Goal: Transaction & Acquisition: Purchase product/service

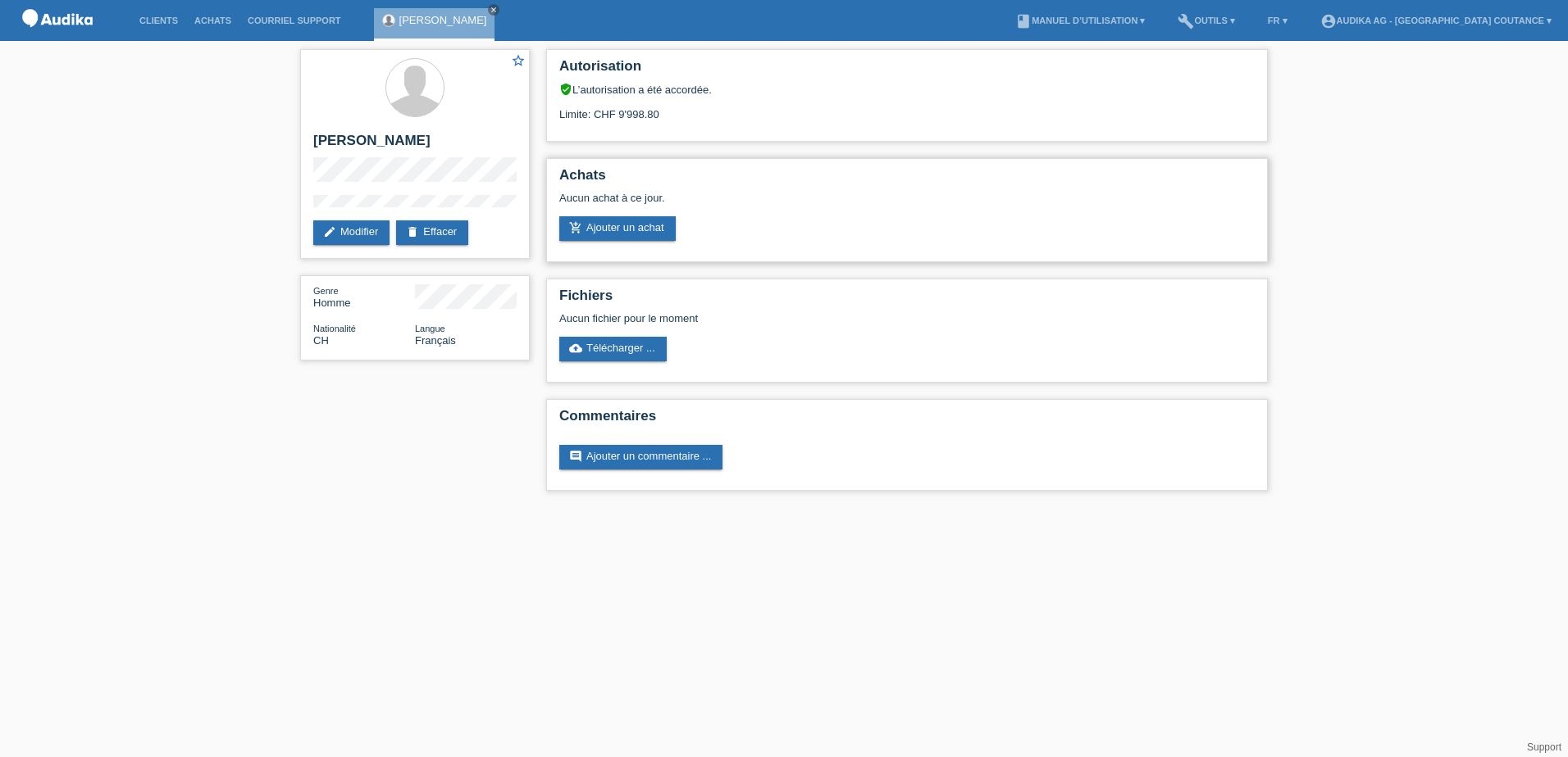
click at [1226, 204] on div "Aucun achat à ce jour." at bounding box center [907, 203] width 695 height 25
click at [624, 228] on link "add_shopping_cart Ajouter un achat" at bounding box center [617, 228] width 116 height 25
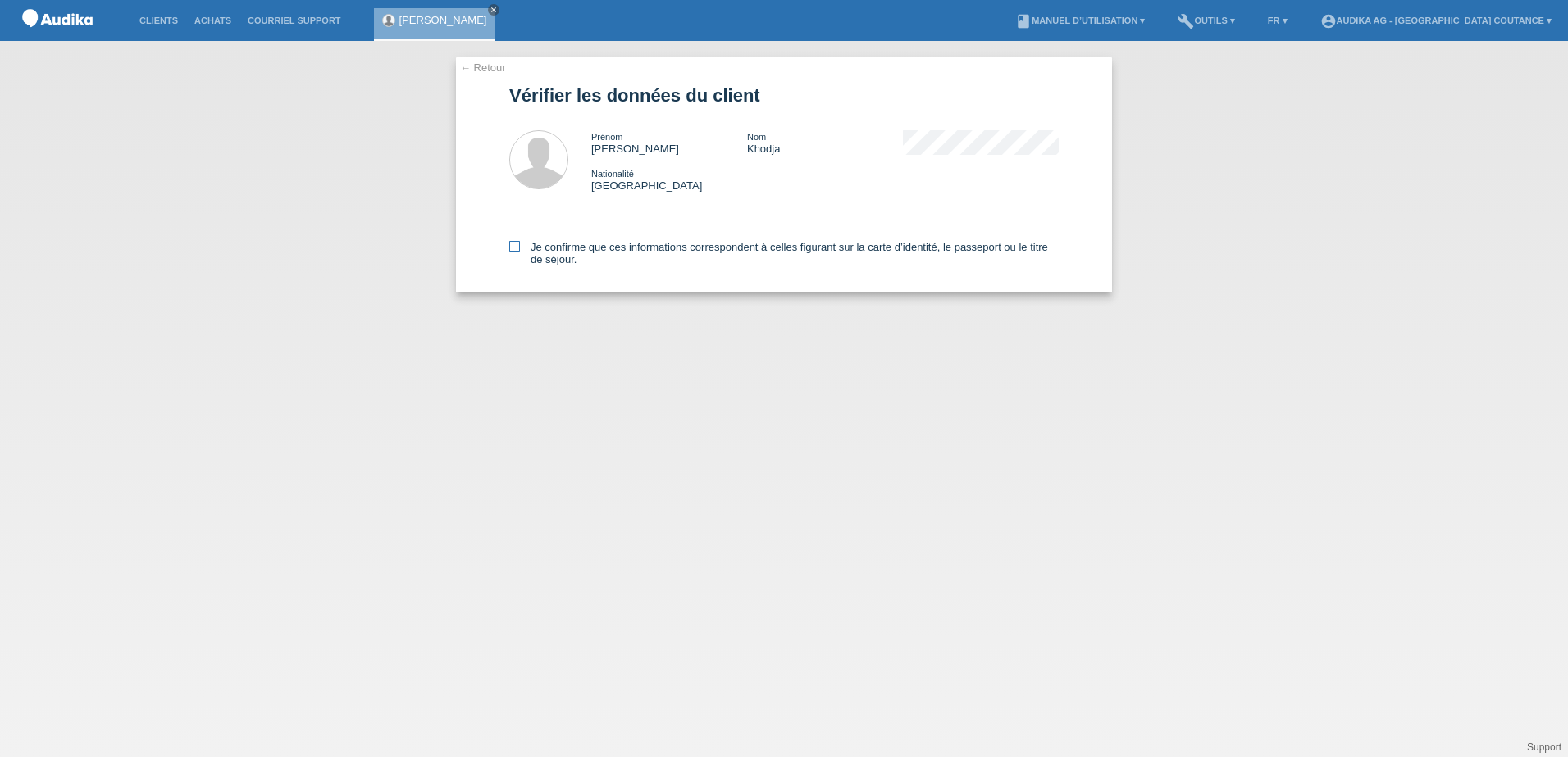
click at [518, 250] on icon at bounding box center [514, 247] width 11 height 11
click at [518, 250] on input "Je confirme que ces informations correspondent à celles figurant sur la carte d…" at bounding box center [514, 247] width 11 height 11
checkbox input "true"
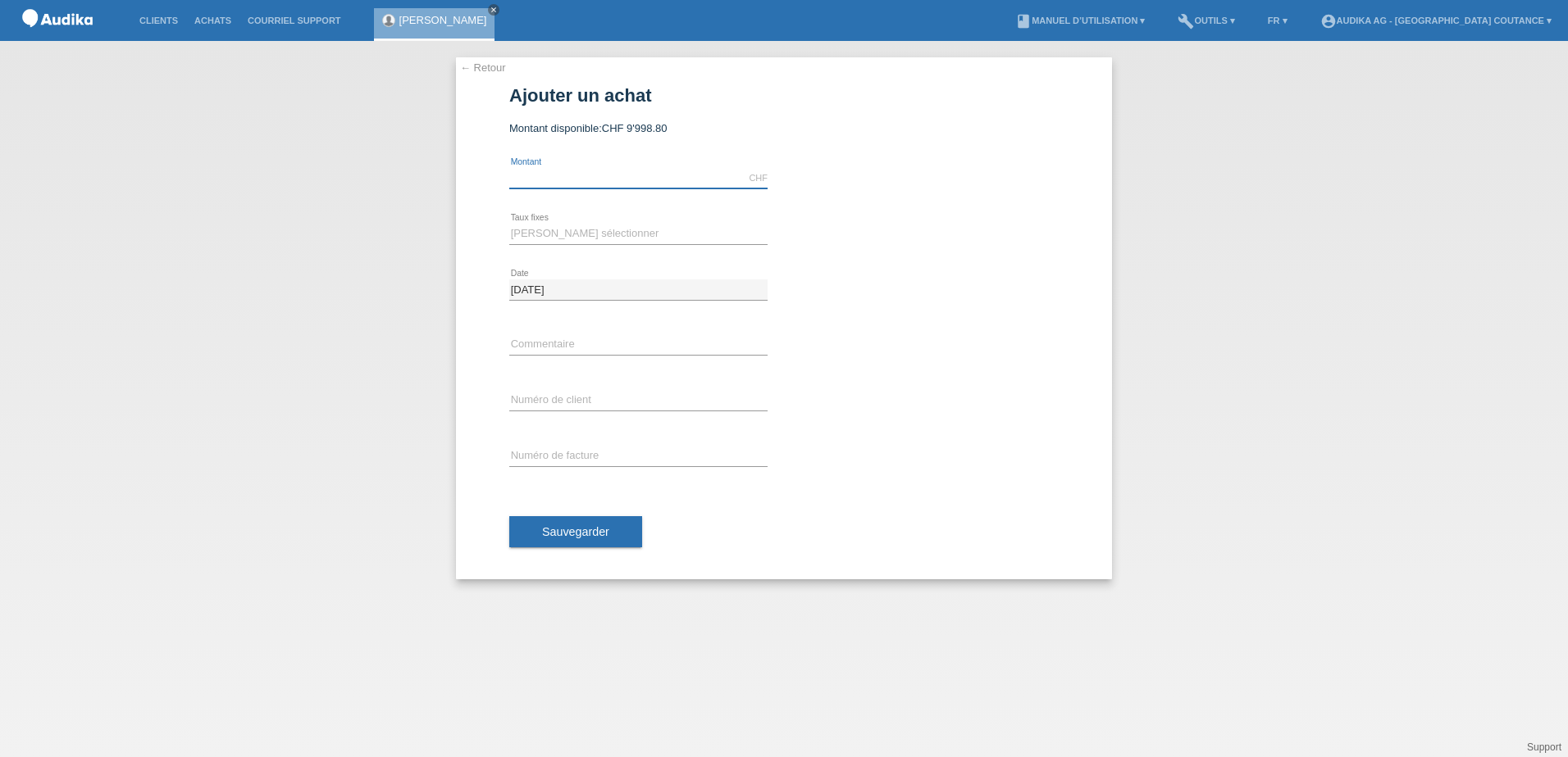
click at [555, 177] on input "text" at bounding box center [638, 178] width 259 height 20
type input "3772.50"
click at [624, 242] on select "Veuillez sélectionner 12 versements 24 versements" at bounding box center [638, 233] width 259 height 19
select select "178"
click at [509, 224] on select "Veuillez sélectionner 12 versements 24 versements" at bounding box center [638, 233] width 259 height 19
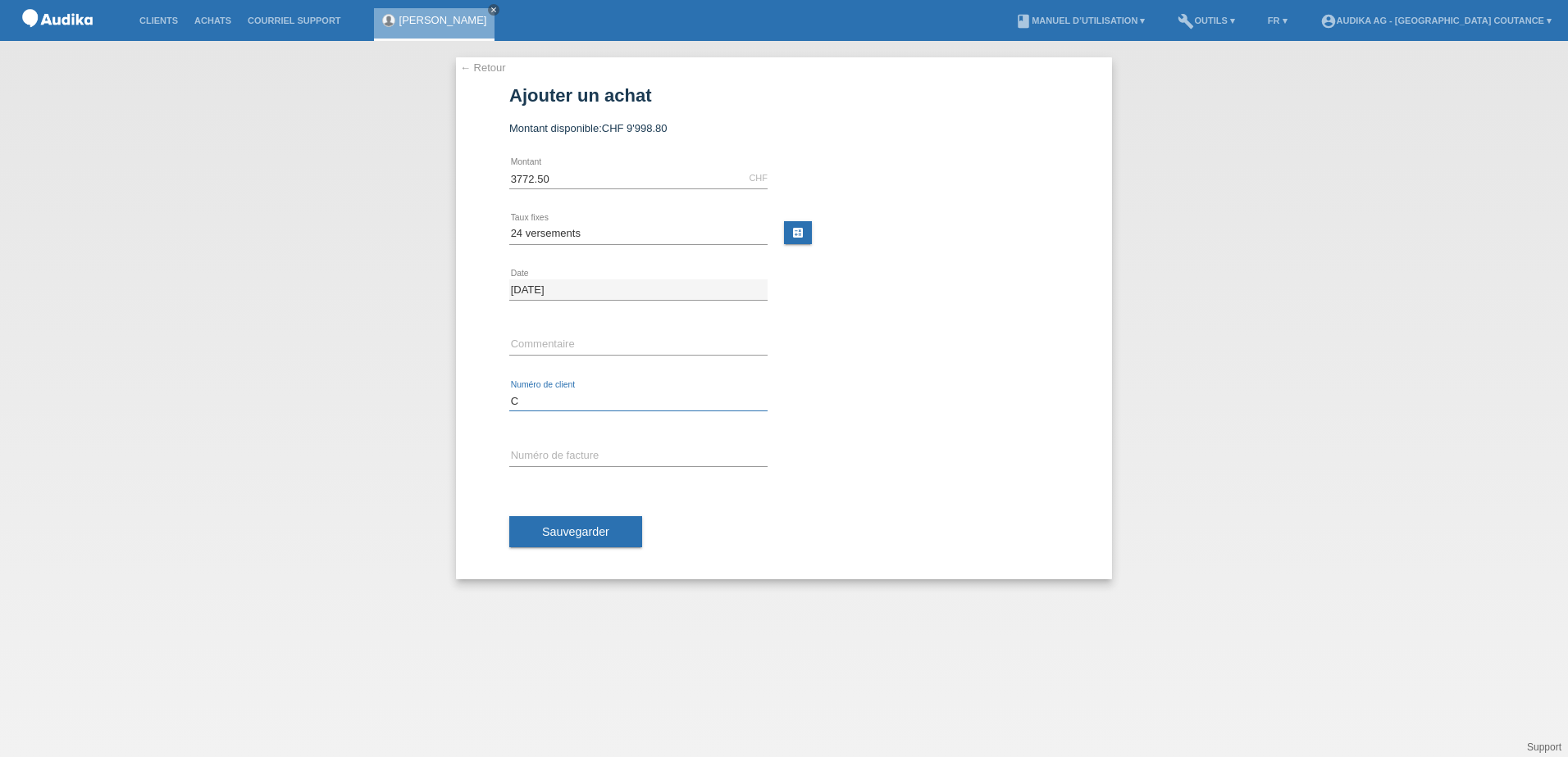
paste input "1189605"
type input "C1189605"
click at [567, 455] on input "SOI" at bounding box center [638, 456] width 259 height 20
type input "SOI000436837"
click at [574, 535] on span "Sauvegarder" at bounding box center [575, 532] width 67 height 13
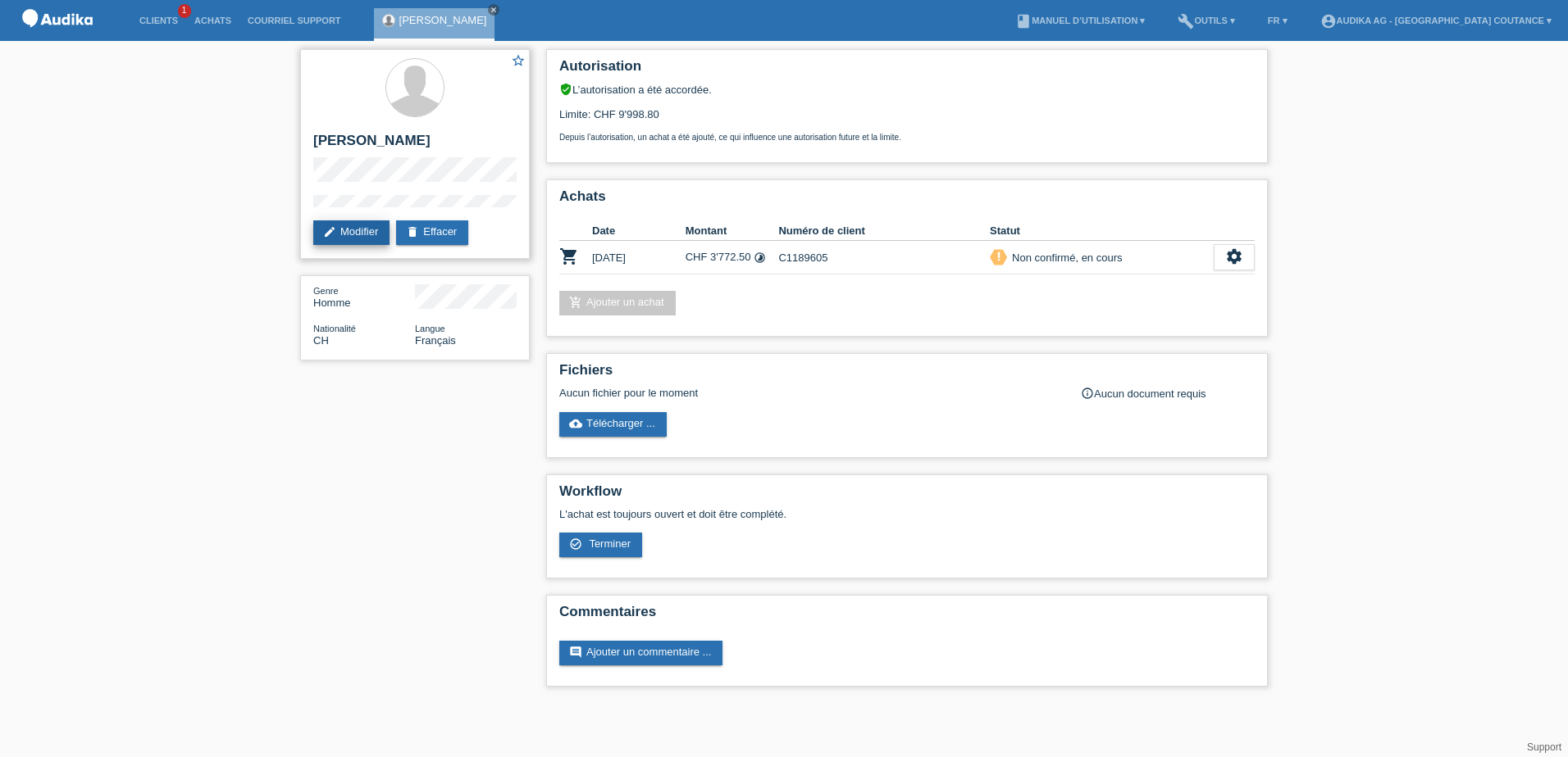
click at [359, 227] on link "edit Modifier" at bounding box center [351, 233] width 76 height 25
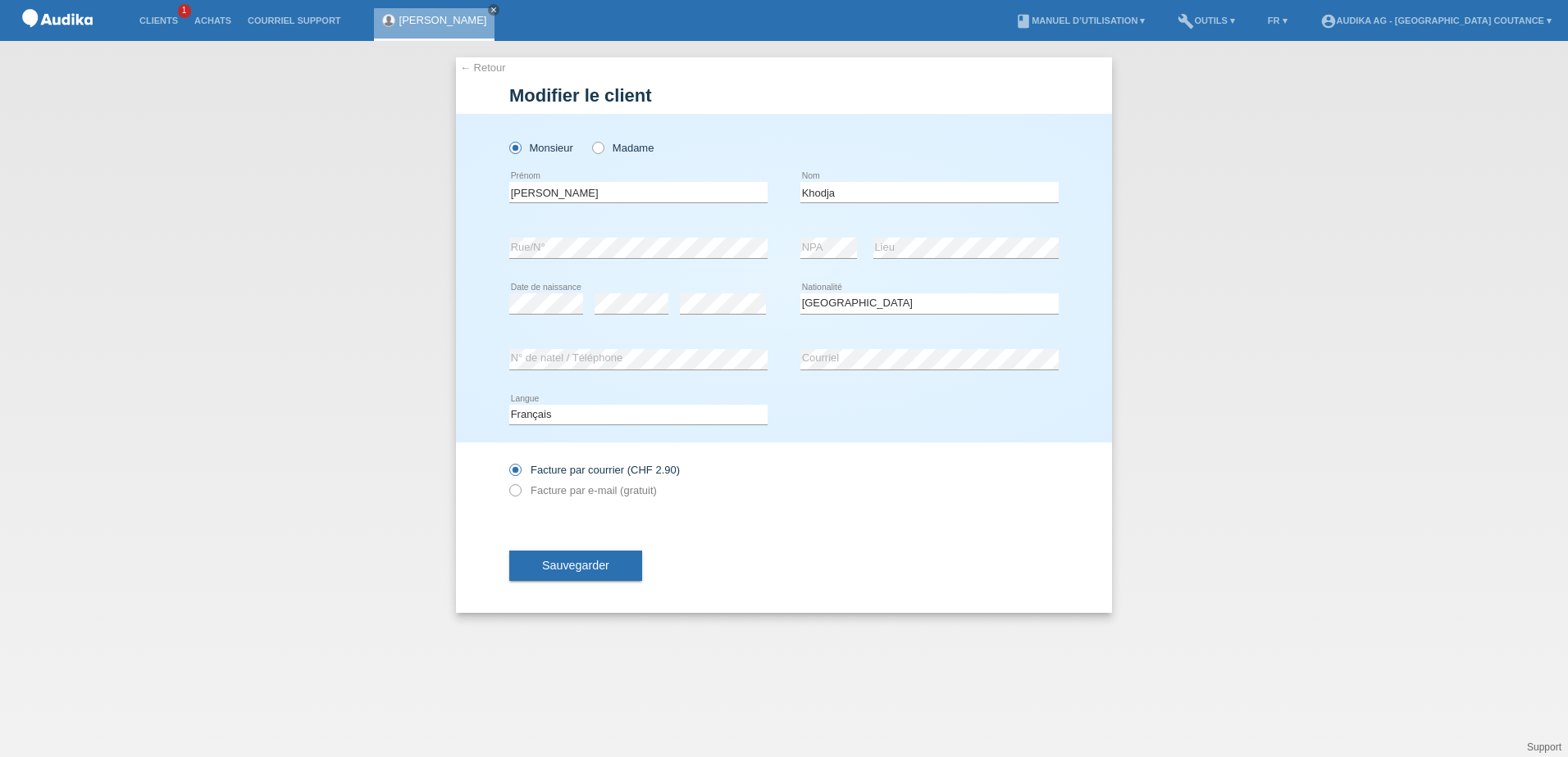
select select "CH"
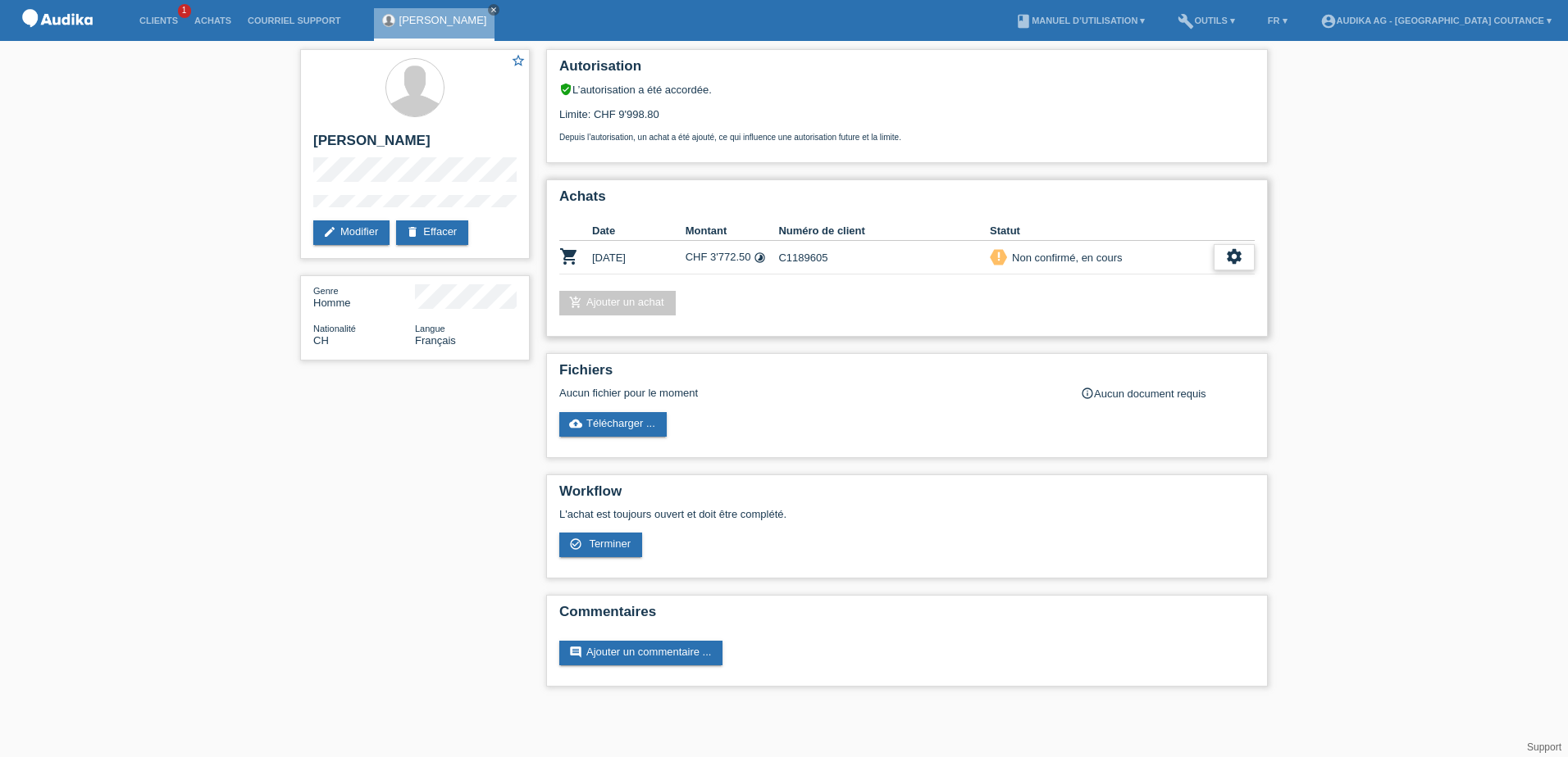
click at [1238, 258] on icon "settings" at bounding box center [1234, 257] width 18 height 18
click at [1043, 256] on div "Non confirmé, en cours" at bounding box center [1064, 258] width 115 height 17
click at [1021, 251] on div "Non confirmé, en cours" at bounding box center [1064, 258] width 115 height 17
click at [1010, 311] on div "add_shopping_cart Ajouter un achat" at bounding box center [907, 302] width 695 height 25
click at [1242, 256] on icon "settings" at bounding box center [1234, 257] width 18 height 18
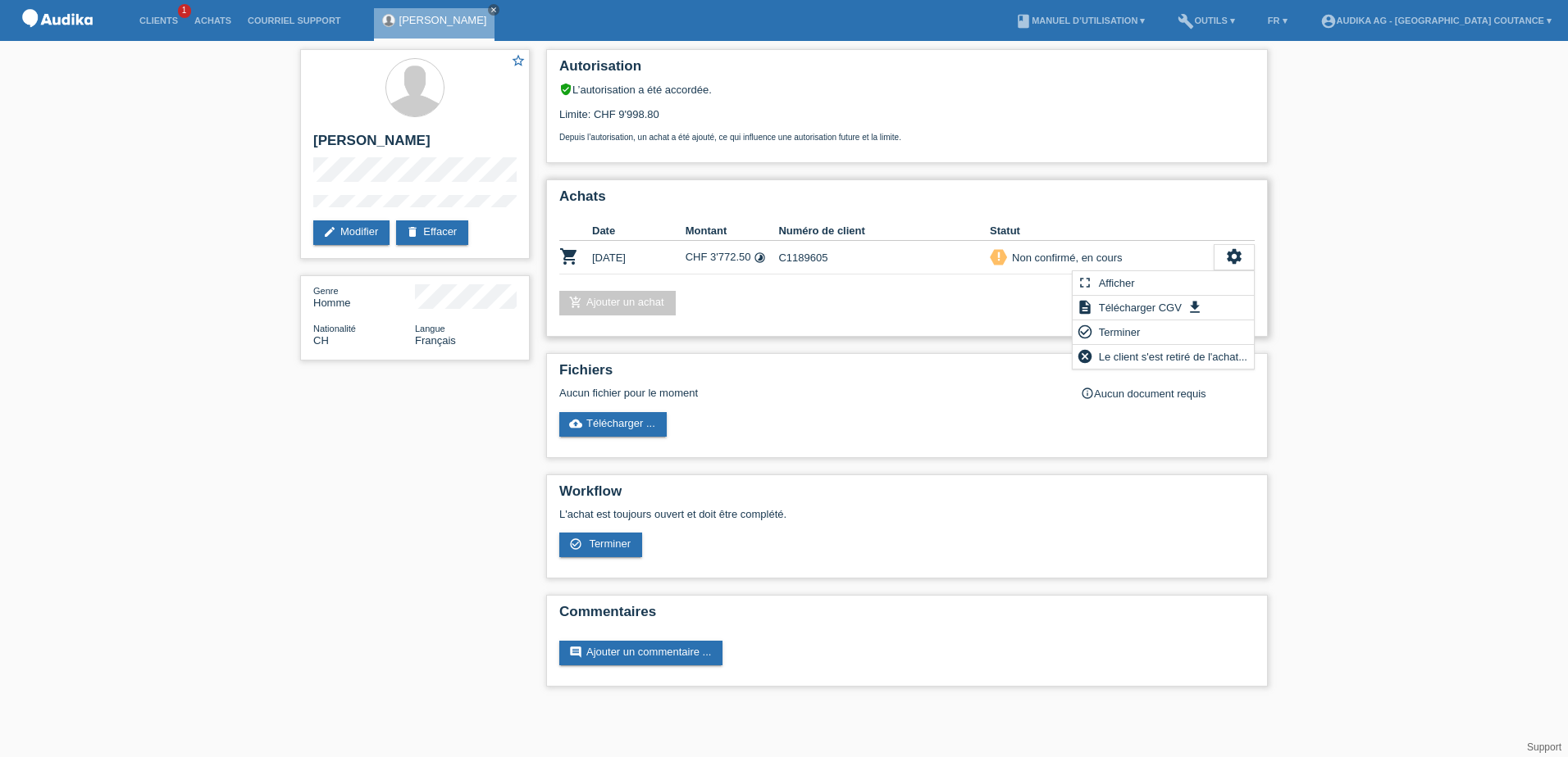
click at [933, 323] on div "Achats Date Montant Numéro de client Statut shopping_cart 14.08.2025 CHF 3'772.…" at bounding box center [907, 258] width 722 height 158
click at [1036, 257] on div "Non confirmé, en cours" at bounding box center [1064, 258] width 115 height 17
click at [684, 322] on div "Achats Date Montant Numéro de client Statut shopping_cart 14.08.2025 CHF 3'772.…" at bounding box center [907, 258] width 722 height 158
click at [1223, 252] on div "settings" at bounding box center [1233, 257] width 41 height 27
click at [1114, 311] on span "Télécharger CGV" at bounding box center [1141, 307] width 88 height 19
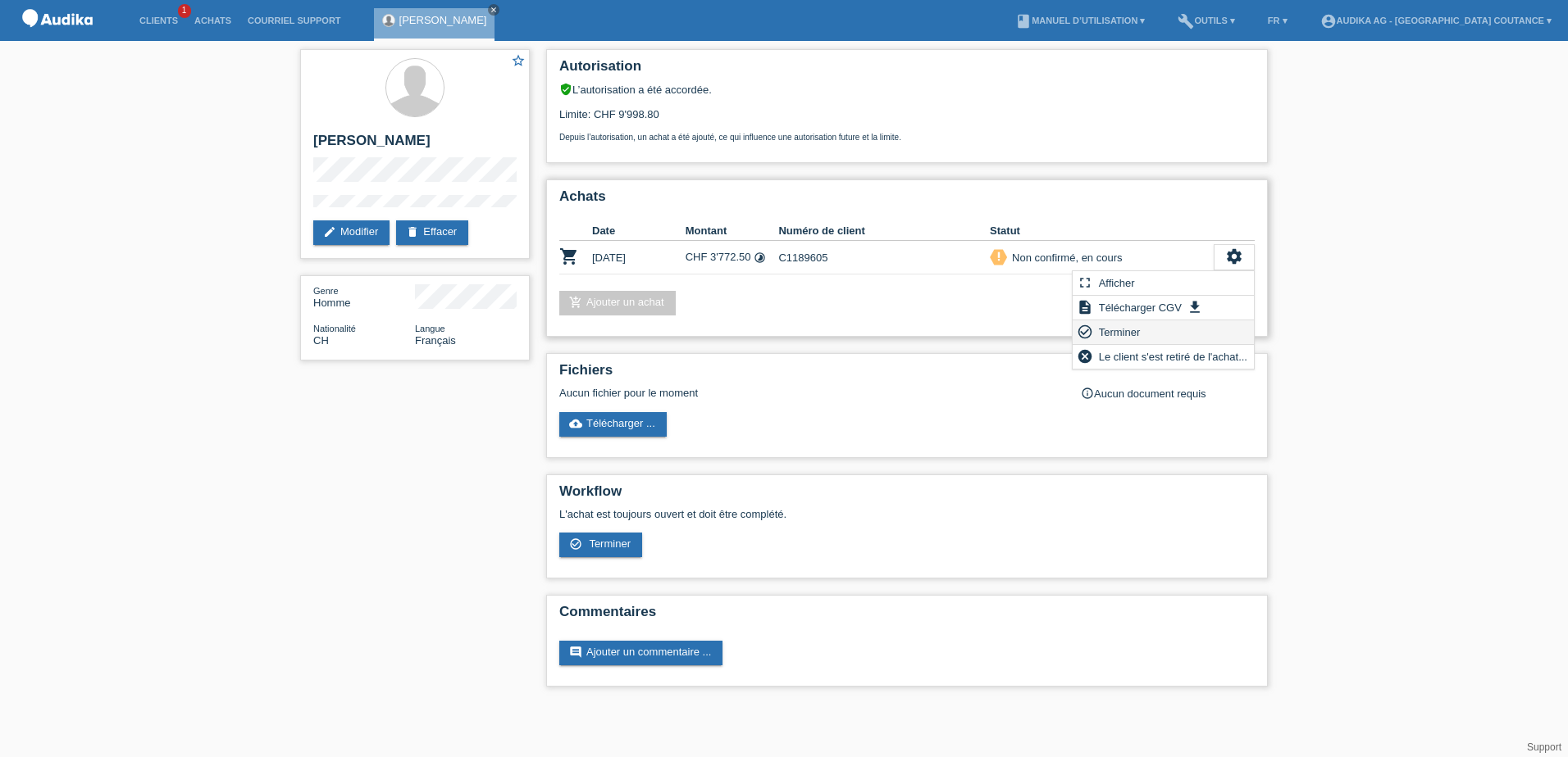
click at [1114, 335] on span "Terminer" at bounding box center [1120, 331] width 47 height 19
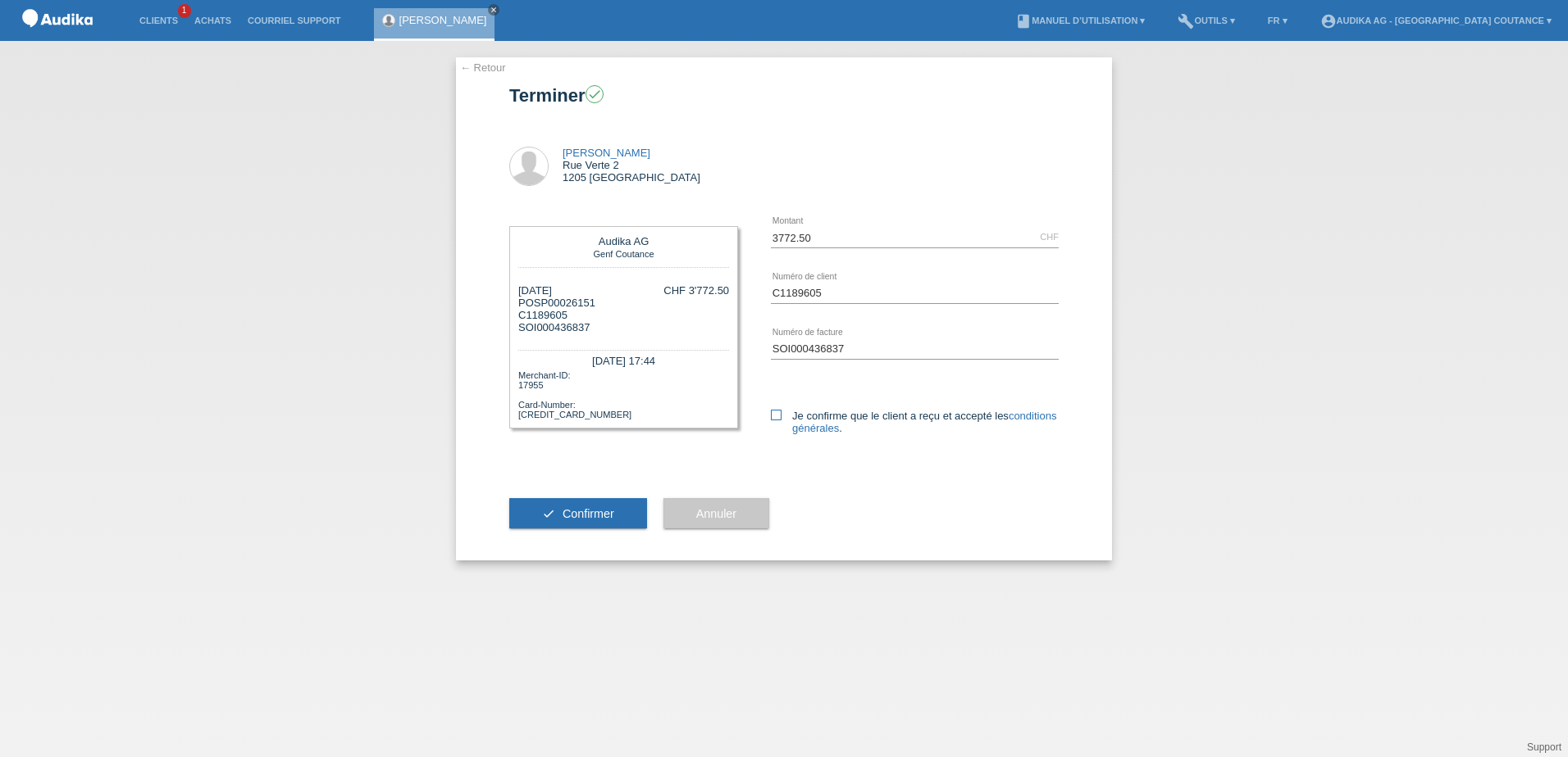
click at [779, 424] on label "Je confirme que le client a reçu et accepté les conditions générales ." at bounding box center [915, 422] width 288 height 25
click at [779, 421] on input "Je confirme que le client a reçu et accepté les conditions générales ." at bounding box center [777, 415] width 11 height 11
checkbox input "true"
click at [566, 515] on span "Confirmer" at bounding box center [588, 514] width 51 height 13
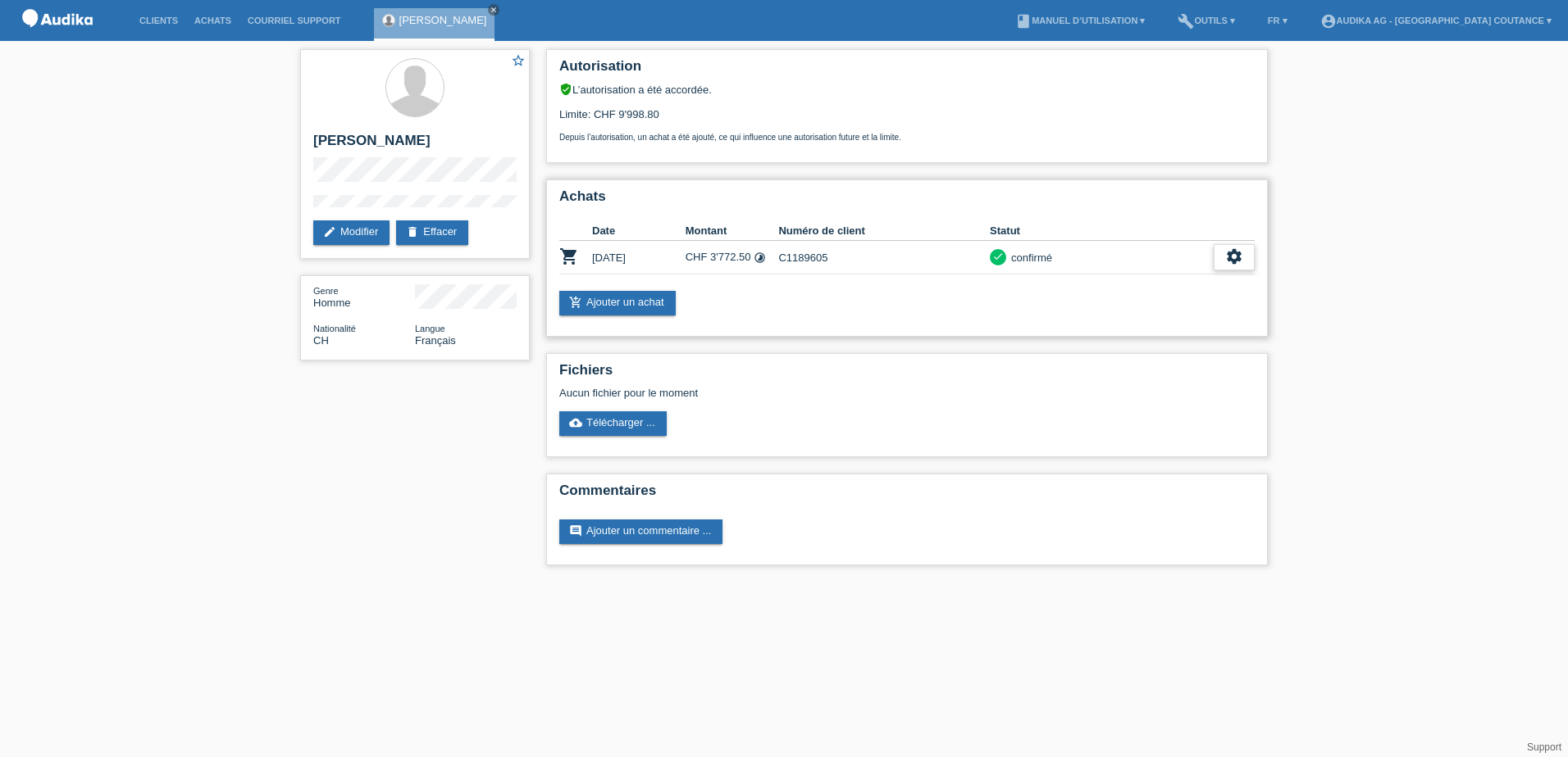
click at [1231, 256] on icon "settings" at bounding box center [1234, 257] width 18 height 18
click at [1077, 326] on span "Télécharger les détails du financement" at bounding box center [1136, 331] width 188 height 19
